Goal: Complete application form

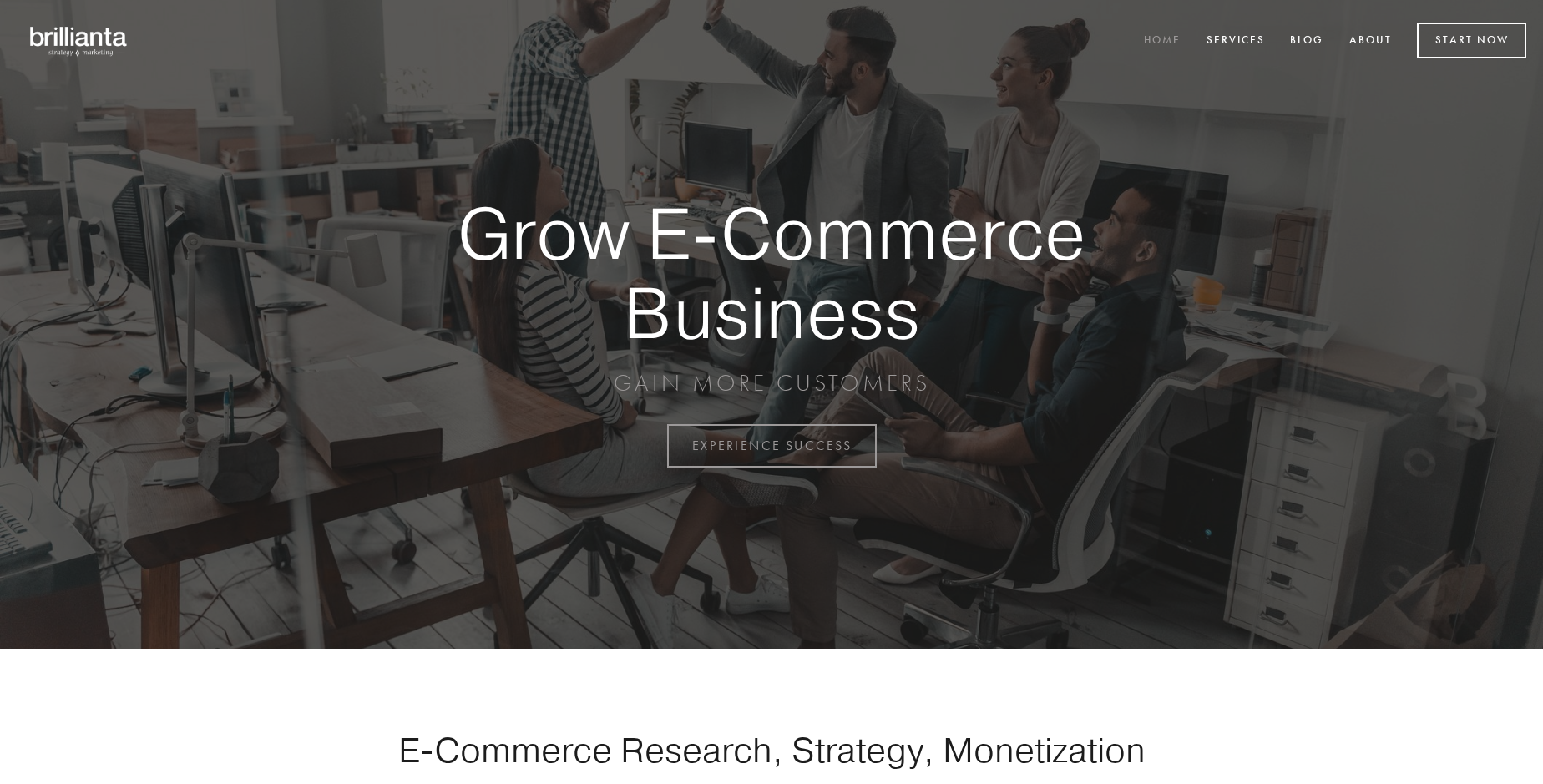
scroll to position [4376, 0]
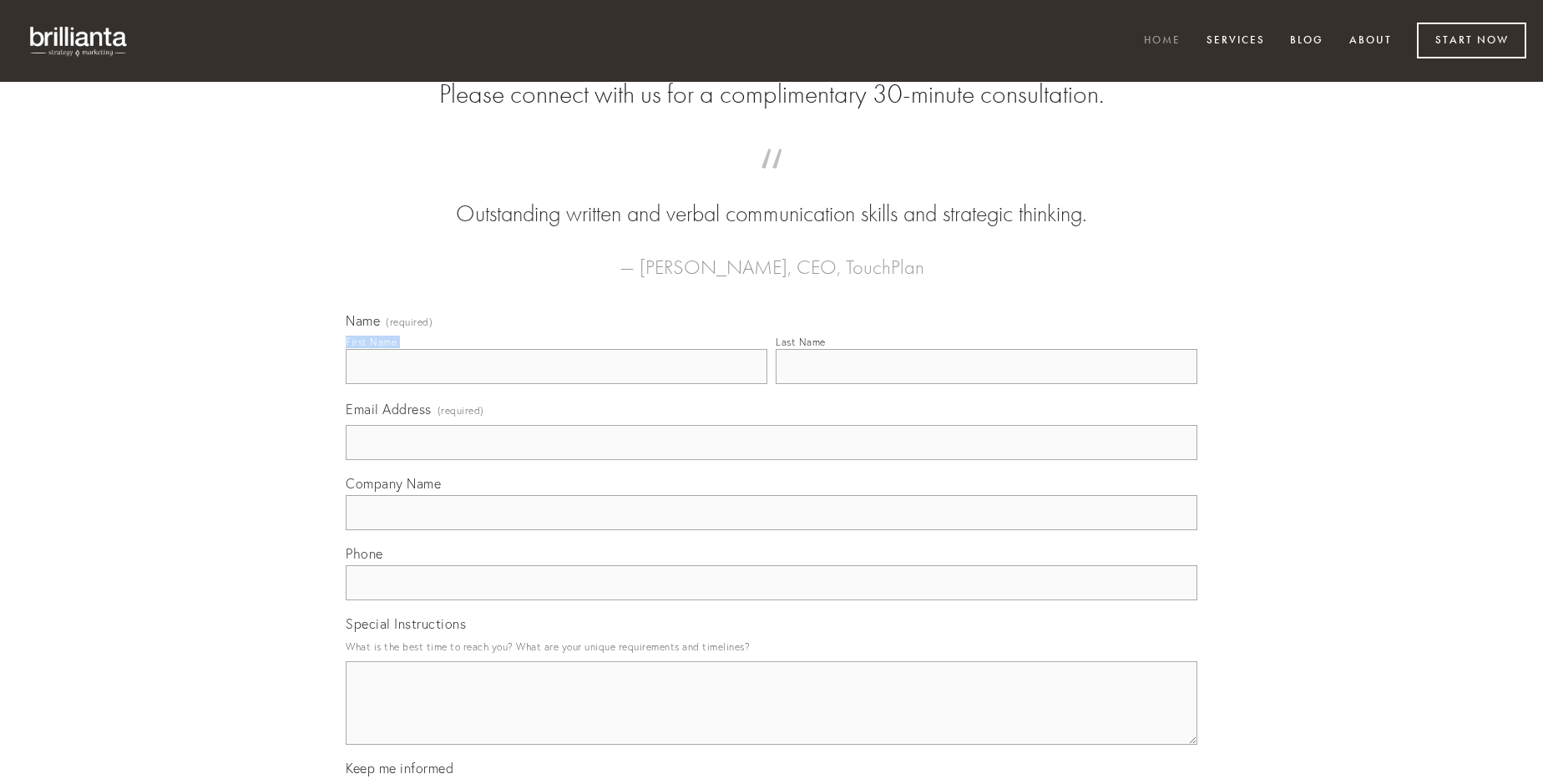
type input "[PERSON_NAME]"
click at [986, 384] on input "Last Name" at bounding box center [986, 366] width 422 height 35
type input "[PERSON_NAME]"
click at [772, 460] on input "Email Address (required)" at bounding box center [772, 442] width 852 height 35
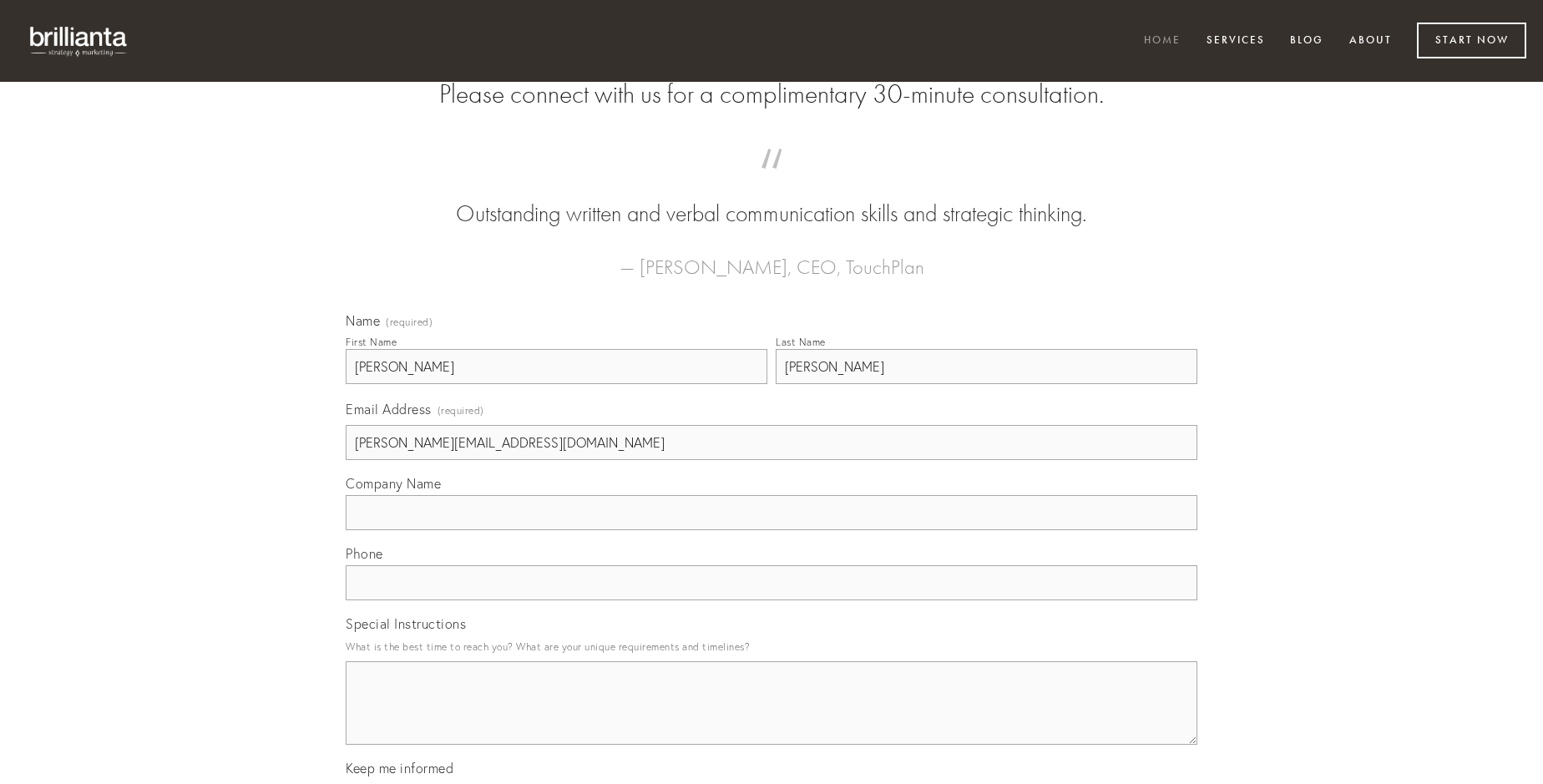
type input "[PERSON_NAME][EMAIL_ADDRESS][DOMAIN_NAME]"
click at [772, 530] on input "Company Name" at bounding box center [772, 513] width 852 height 35
type input "id"
click at [772, 601] on input "text" at bounding box center [772, 582] width 852 height 35
click at [772, 717] on textarea "Special Instructions" at bounding box center [772, 703] width 852 height 83
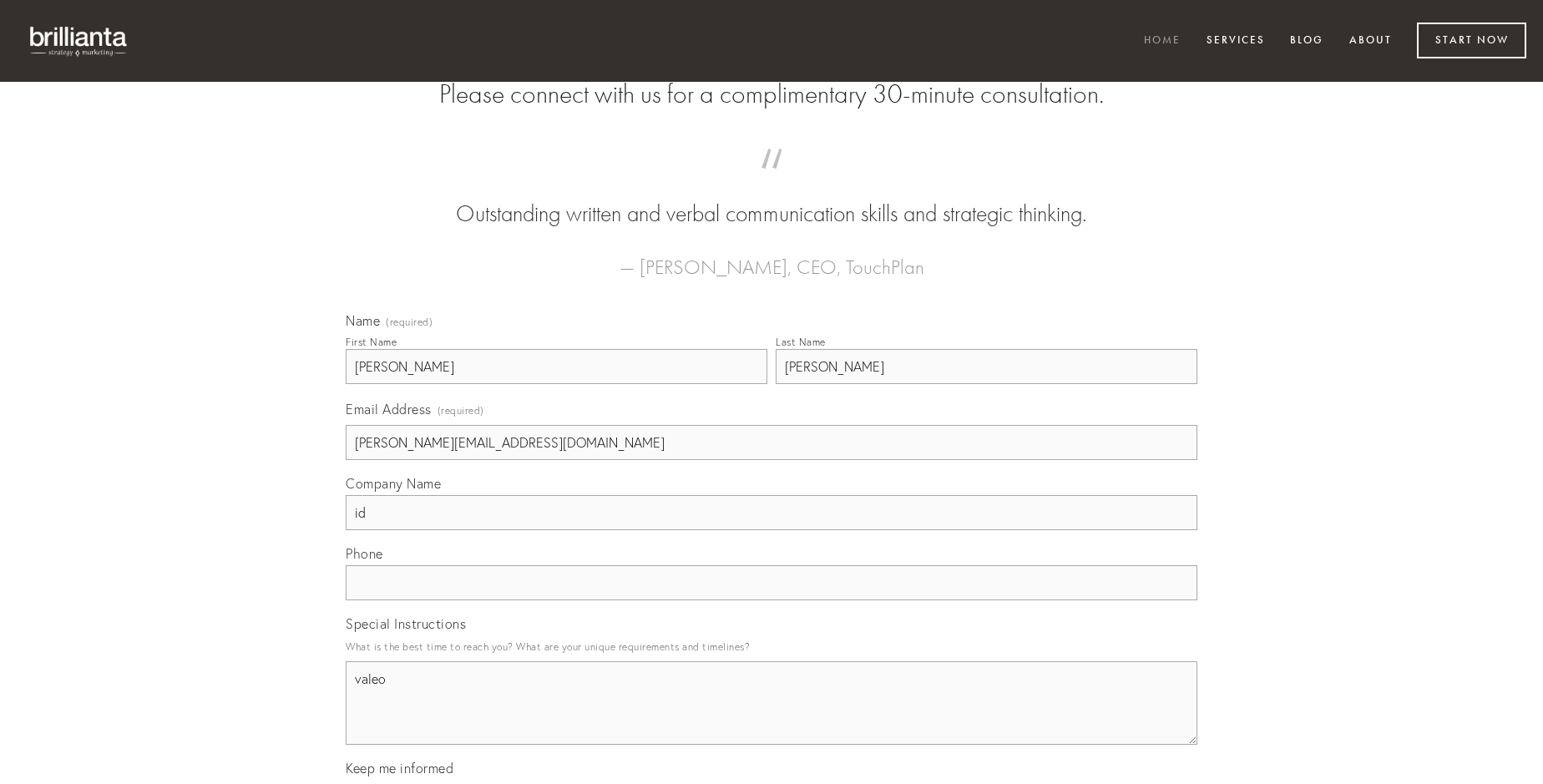
type textarea "valeo"
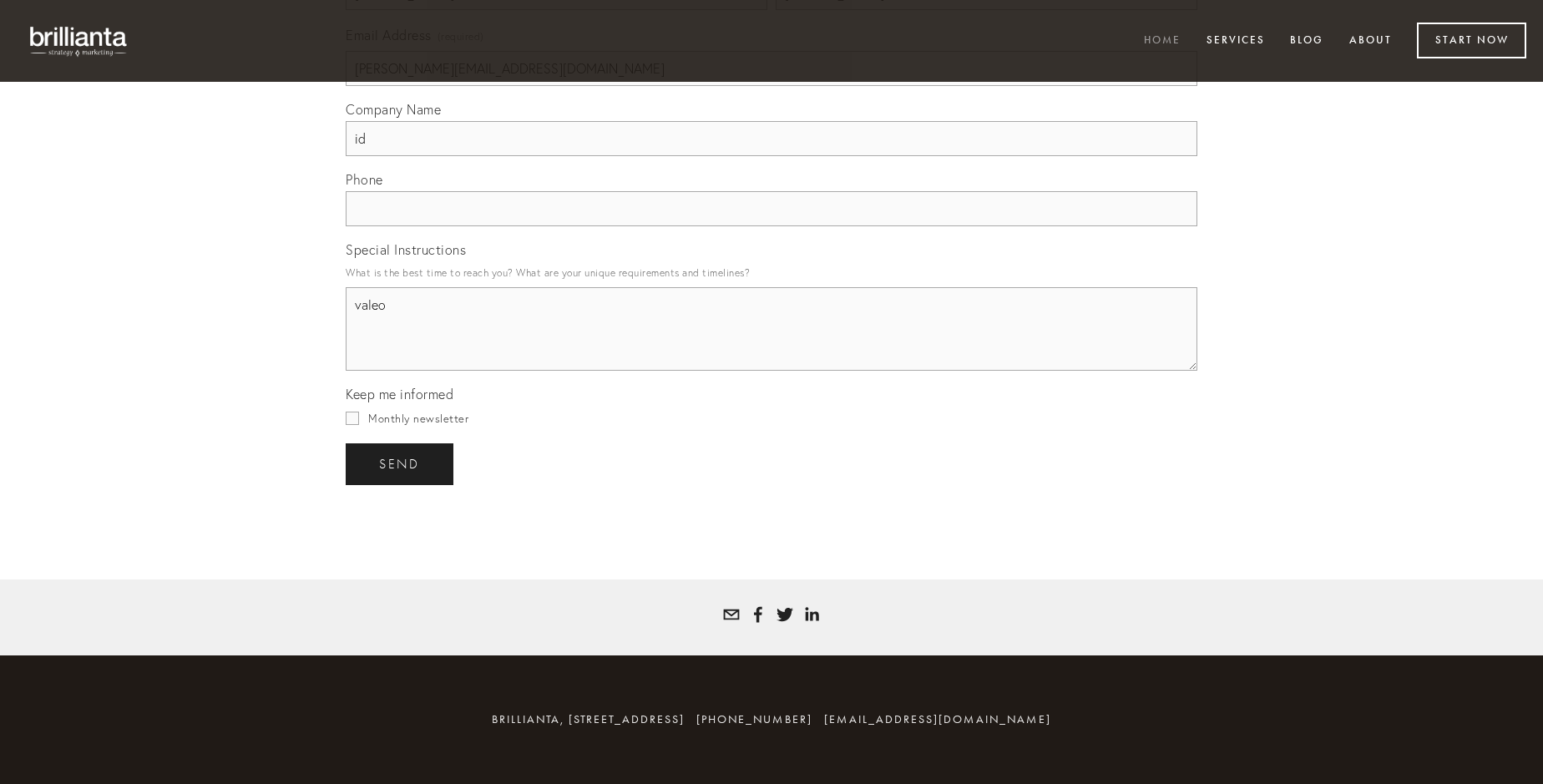
click at [401, 463] on span "send" at bounding box center [399, 464] width 41 height 15
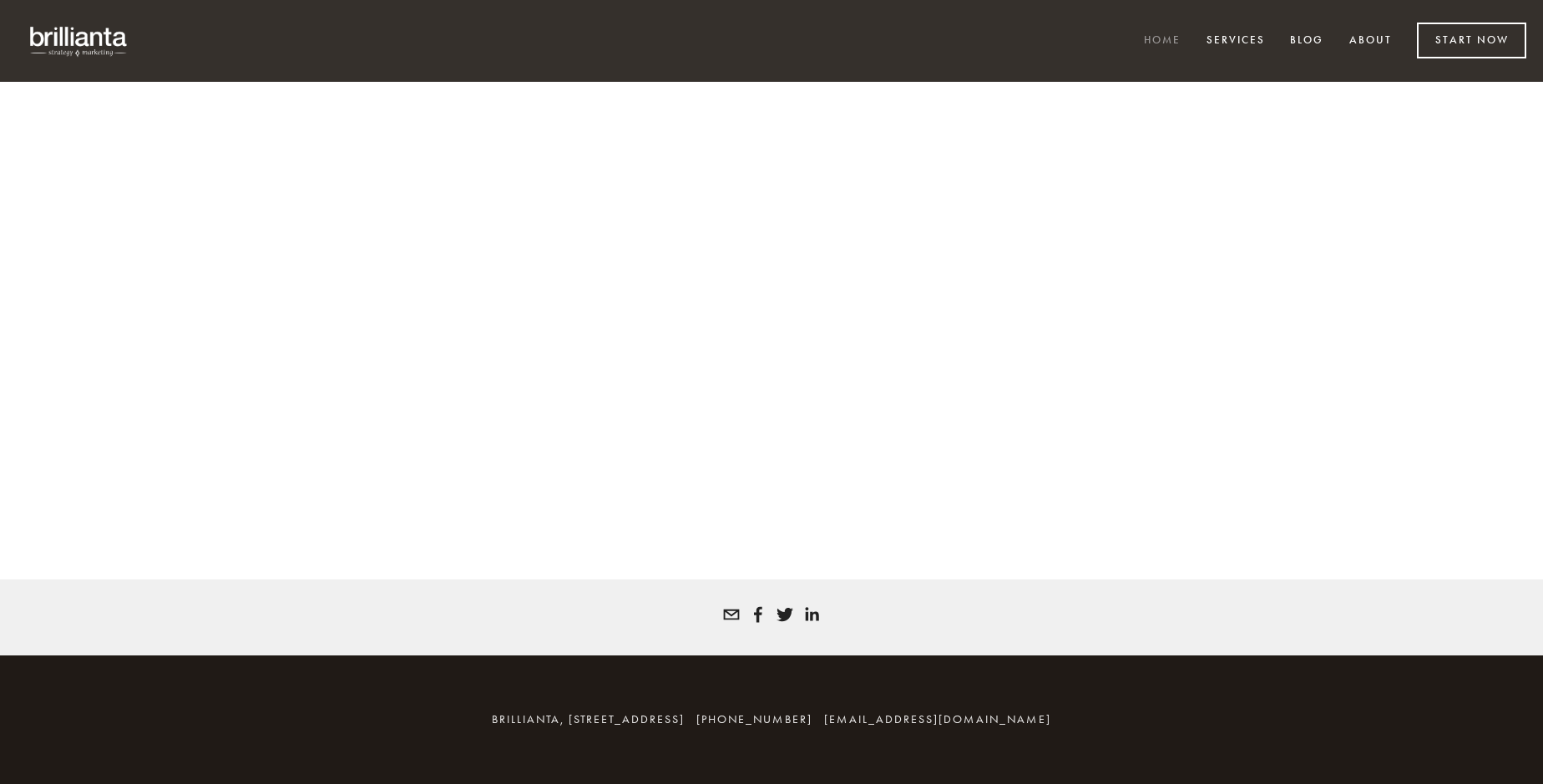
scroll to position [4353, 0]
